Goal: Register for event/course

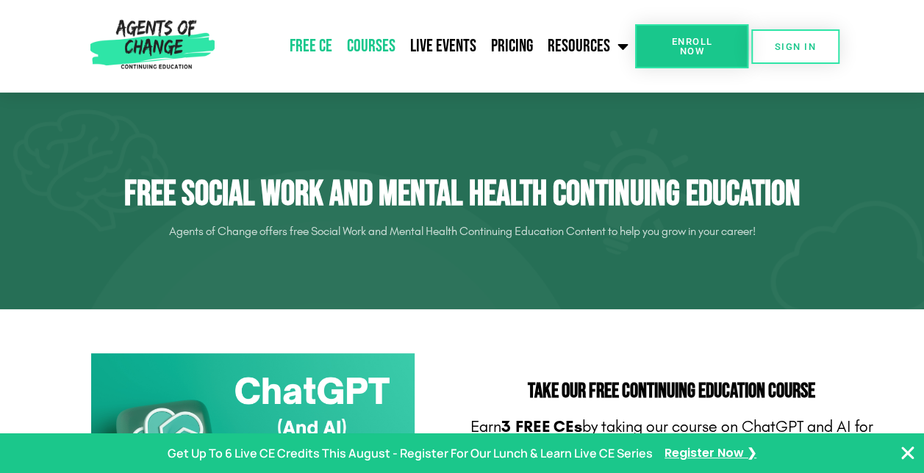
click at [373, 35] on link "Courses" at bounding box center [370, 46] width 63 height 37
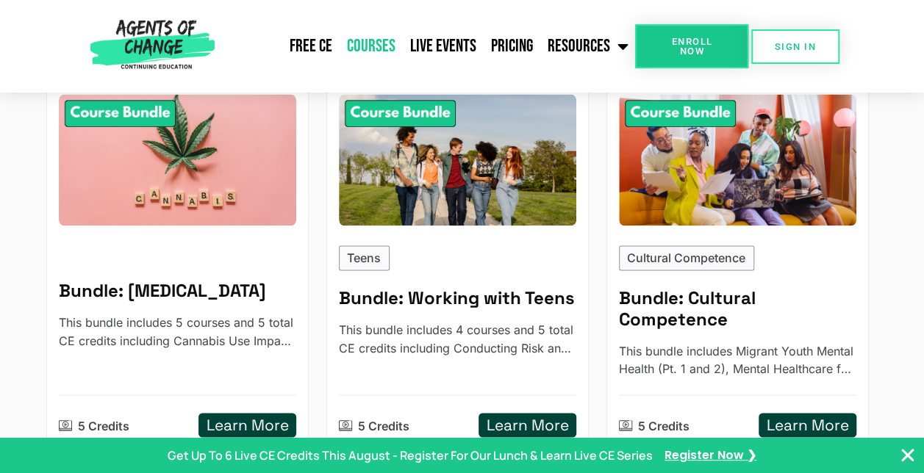
scroll to position [1087, 0]
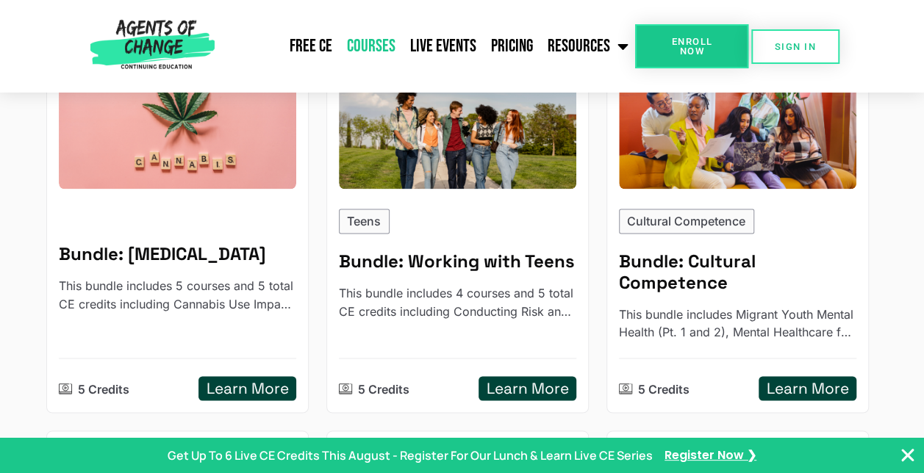
click at [909, 287] on div "Our Courses Most Credits Select Tag Bundle: New Therapist Essentials This bundl…" at bounding box center [462, 246] width 924 height 2114
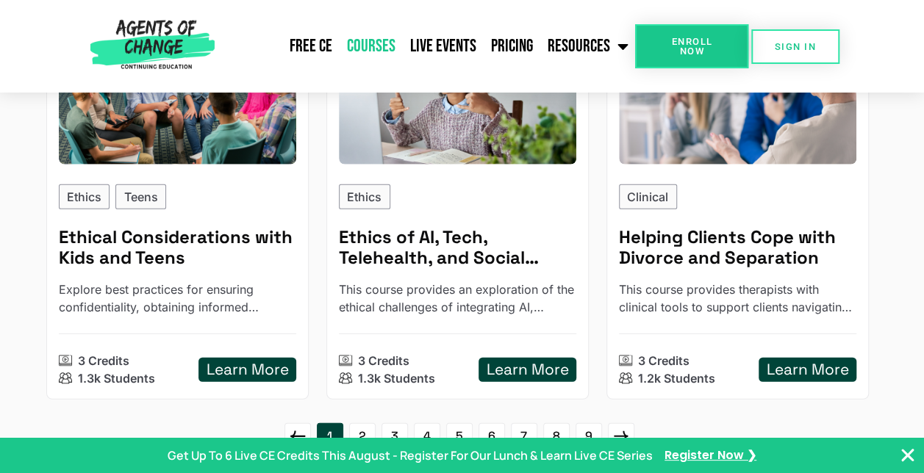
scroll to position [1897, 0]
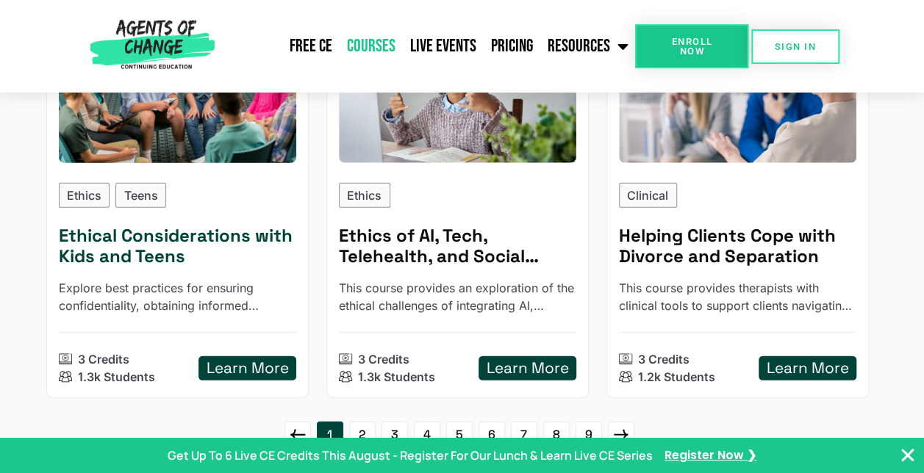
click at [96, 229] on h5 "Ethical Considerations with Kids and Teens" at bounding box center [178, 247] width 238 height 43
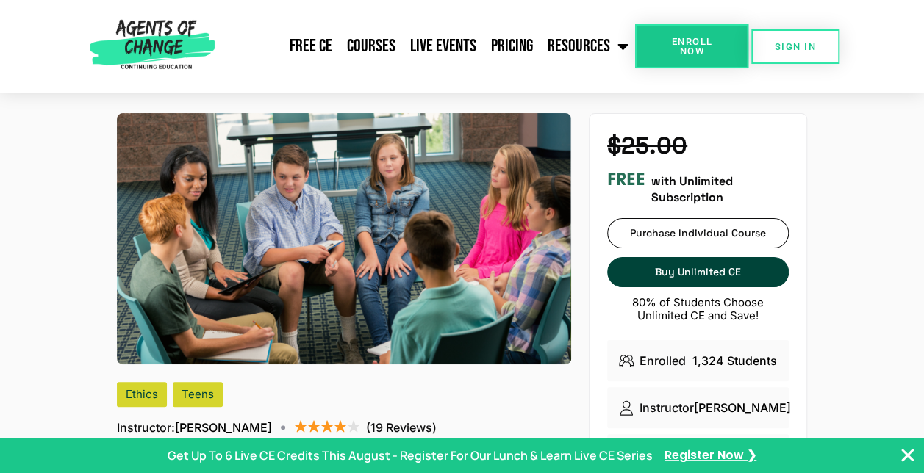
click at [888, 77] on header "Free CE Courses Live Events Pricing Resources Blog State Requirements: Social W…" at bounding box center [462, 46] width 924 height 93
click at [656, 44] on link "Enroll Now" at bounding box center [691, 46] width 113 height 44
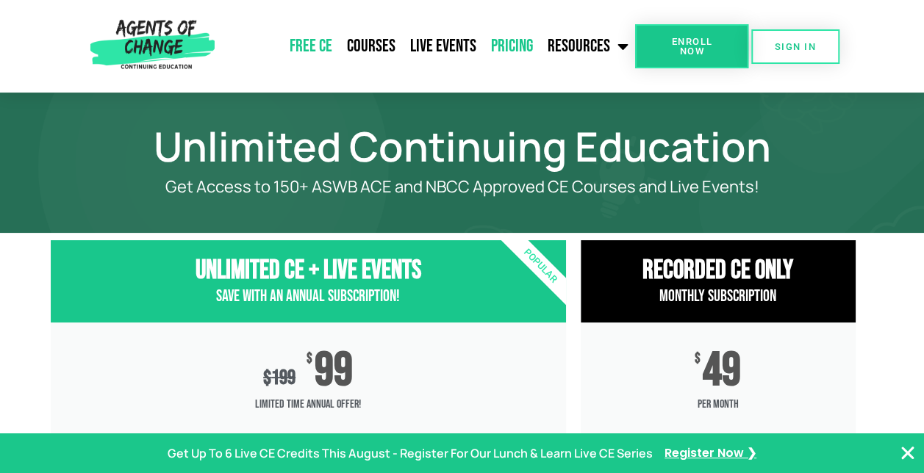
click at [304, 47] on link "Free CE" at bounding box center [310, 46] width 57 height 37
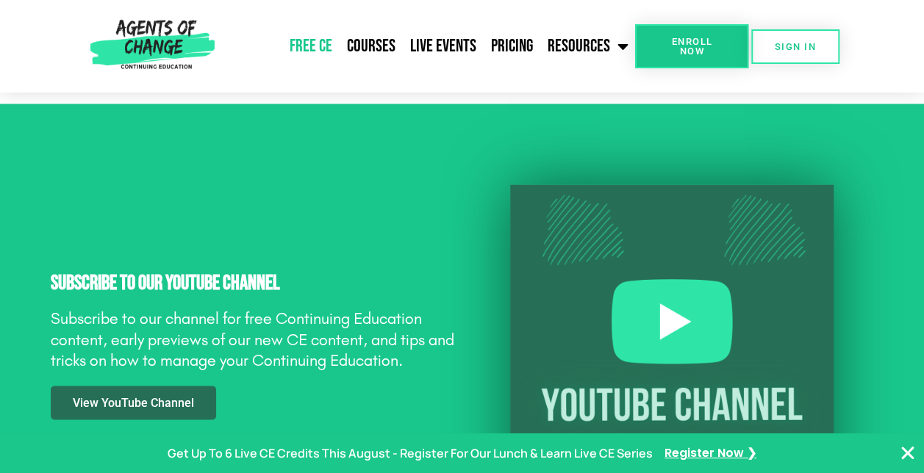
scroll to position [1051, 0]
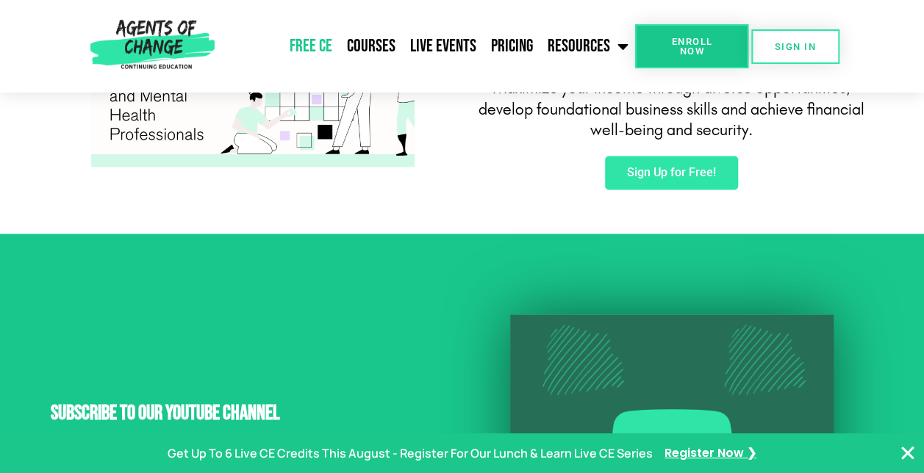
click at [693, 37] on span "Enroll Now" at bounding box center [692, 46] width 66 height 19
